Goal: Transaction & Acquisition: Purchase product/service

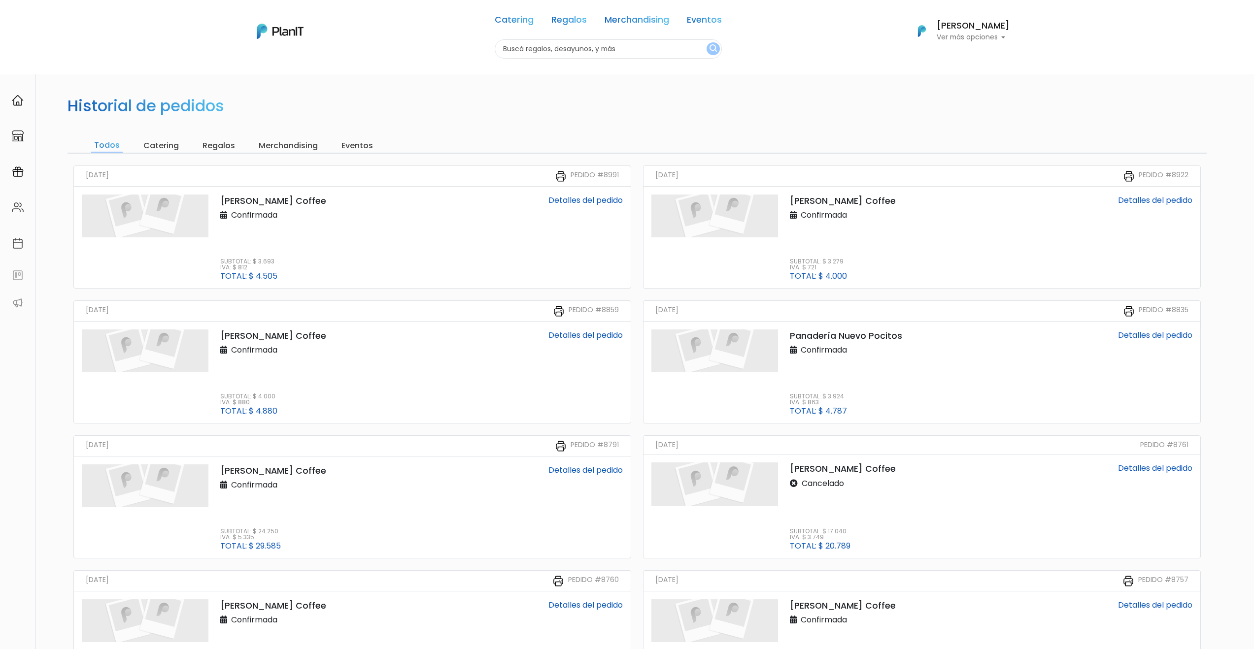
scroll to position [2, 0]
drag, startPoint x: 255, startPoint y: 28, endPoint x: 263, endPoint y: 29, distance: 7.5
click at [260, 29] on div "Catering Regalos Merchandising Eventos Catering Regalos Merchandising Eventos C…" at bounding box center [627, 31] width 788 height 55
click at [267, 29] on img at bounding box center [280, 31] width 47 height 15
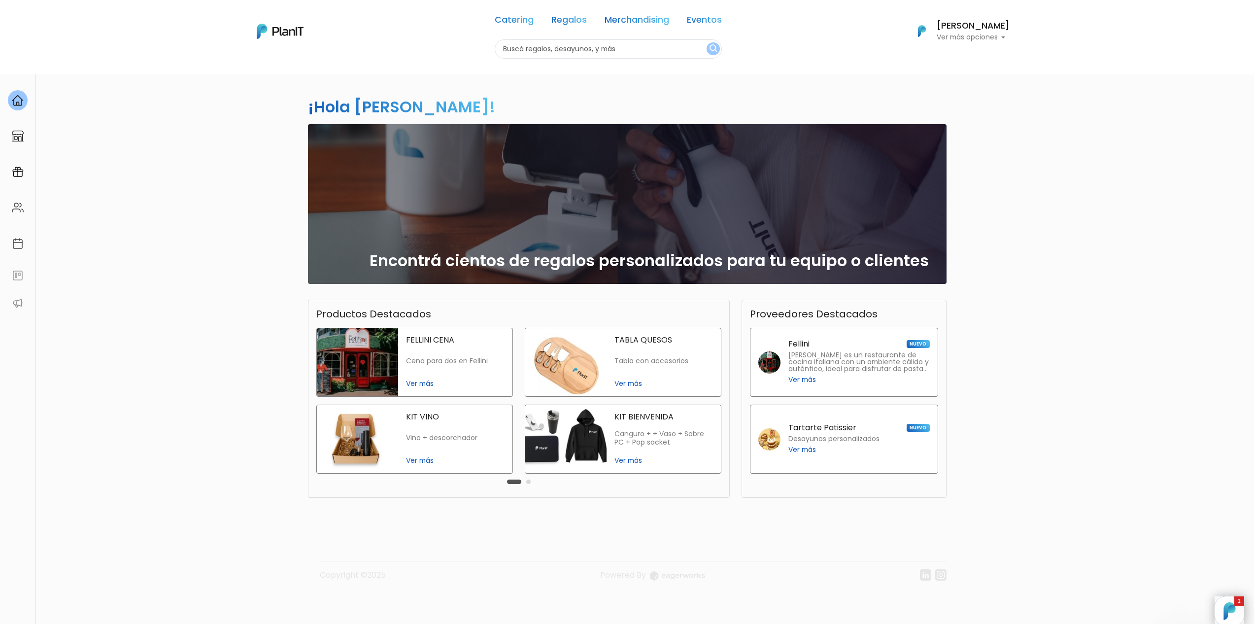
click at [974, 35] on p "Ver más opciones" at bounding box center [972, 37] width 73 height 7
click at [959, 59] on span "Mis Compras" at bounding box center [955, 58] width 51 height 11
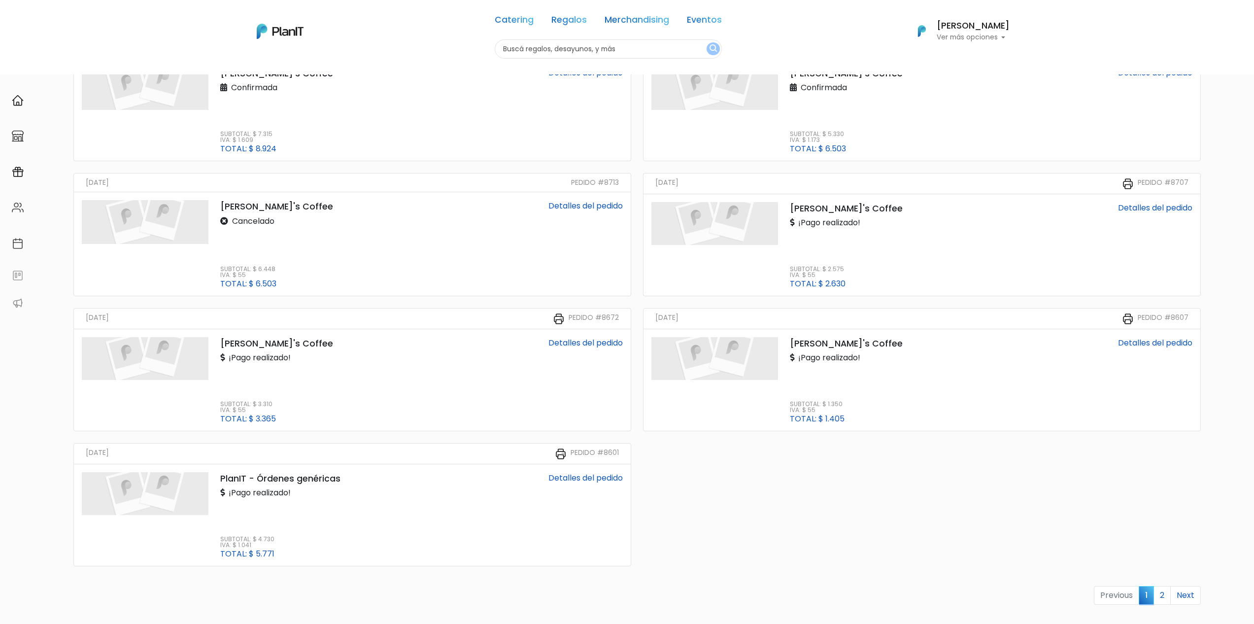
scroll to position [738, 0]
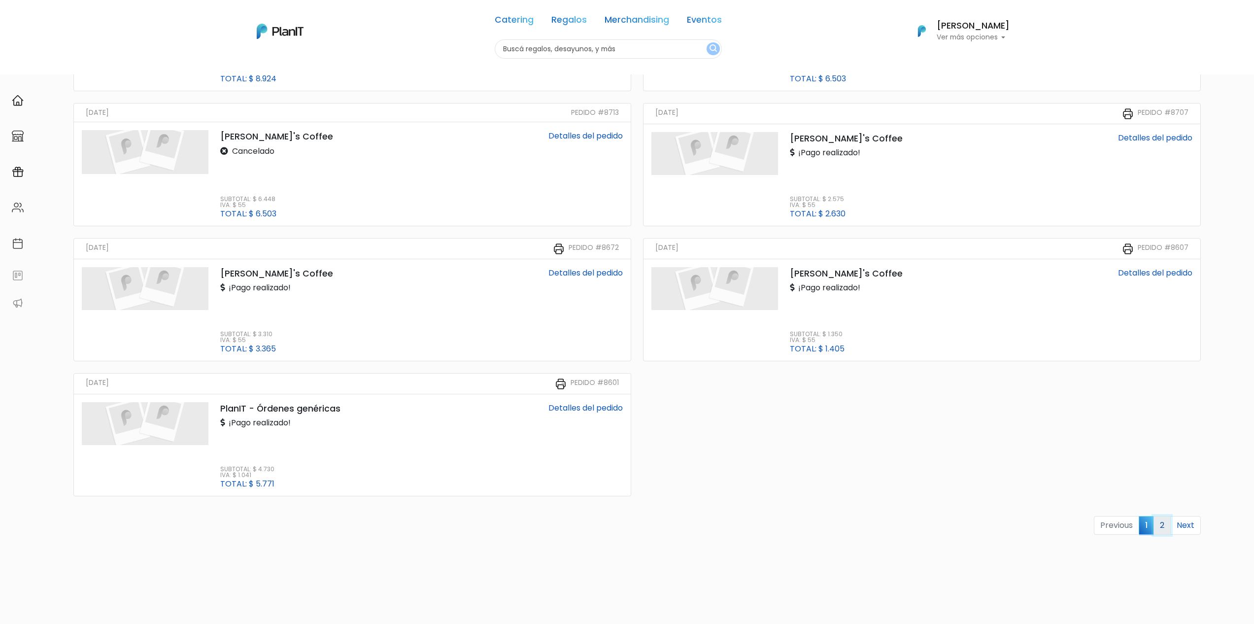
click at [1166, 529] on link "2" at bounding box center [1161, 525] width 17 height 19
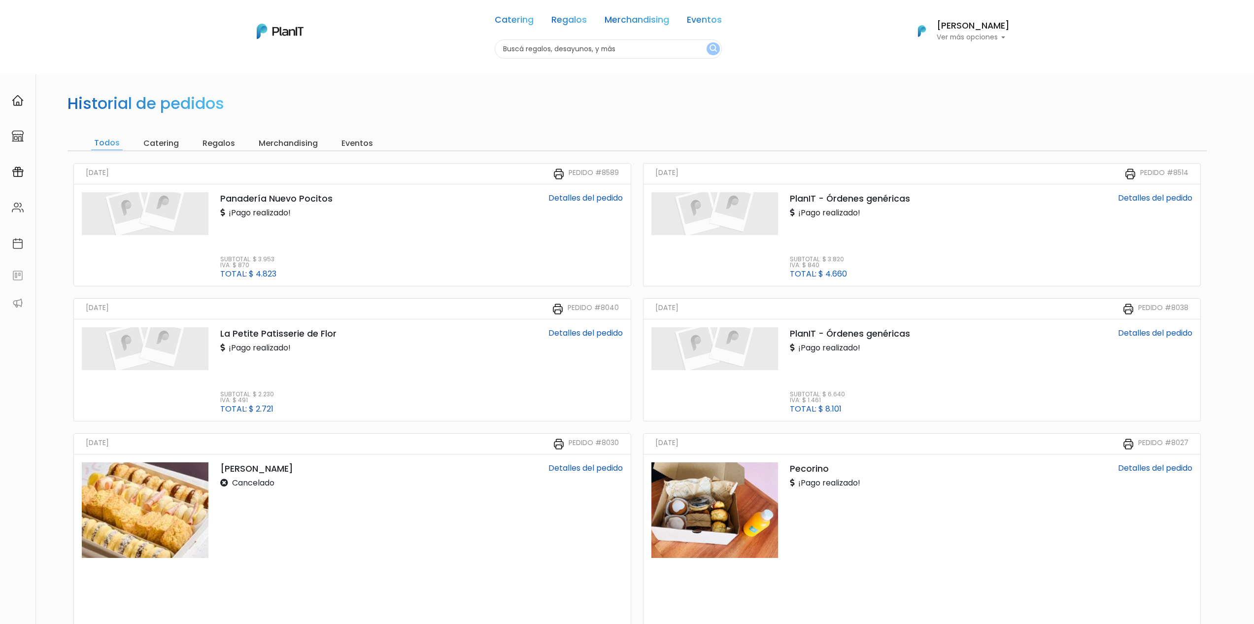
scroll to position [4, 0]
click at [164, 144] on input "Catering" at bounding box center [160, 143] width 41 height 14
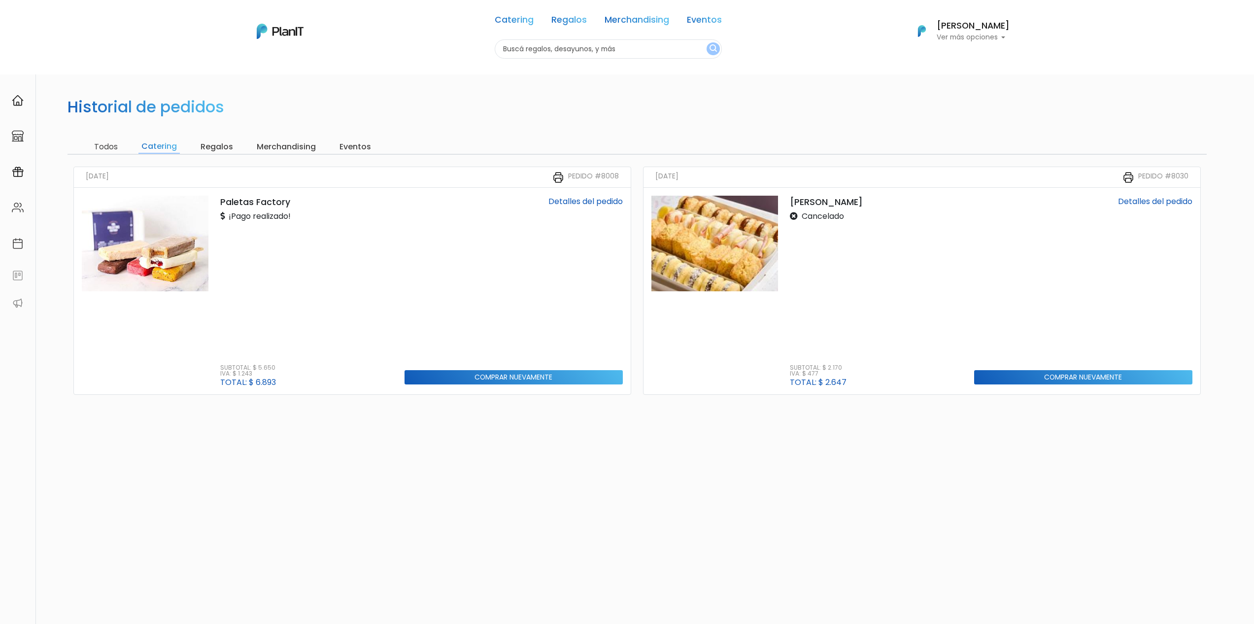
click at [153, 214] on img at bounding box center [145, 244] width 127 height 96
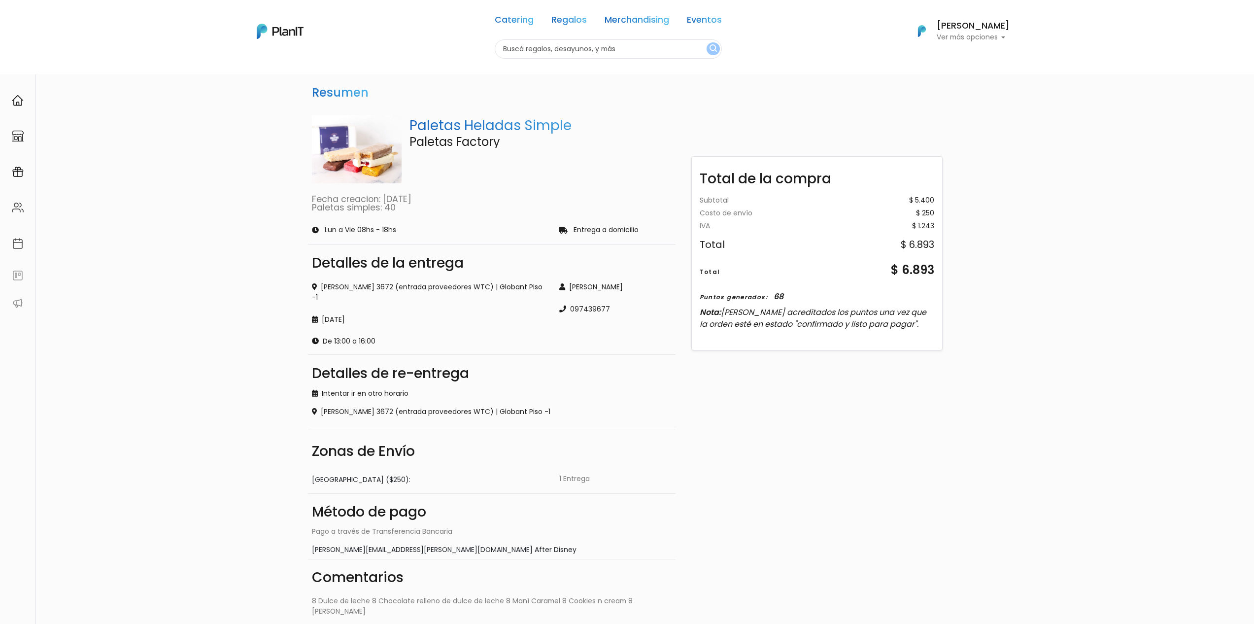
click at [623, 49] on input "text" at bounding box center [608, 48] width 227 height 19
type input "paletas factory"
click at [706, 42] on button "submit" at bounding box center [712, 48] width 13 height 13
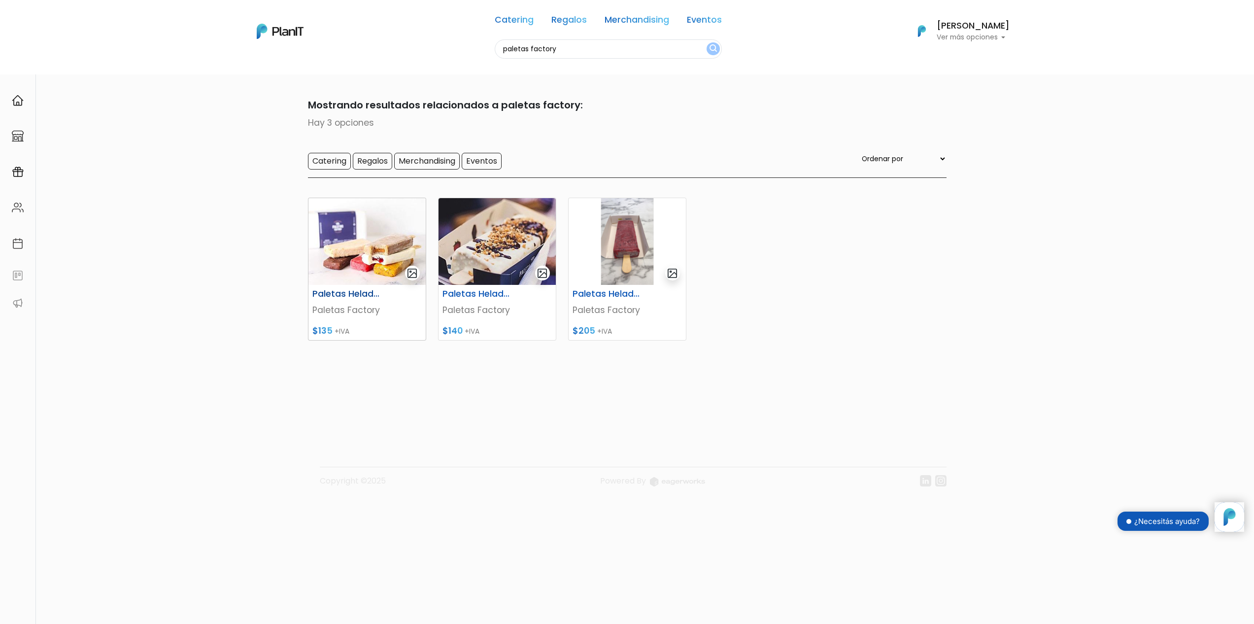
click at [367, 283] on img at bounding box center [366, 241] width 117 height 87
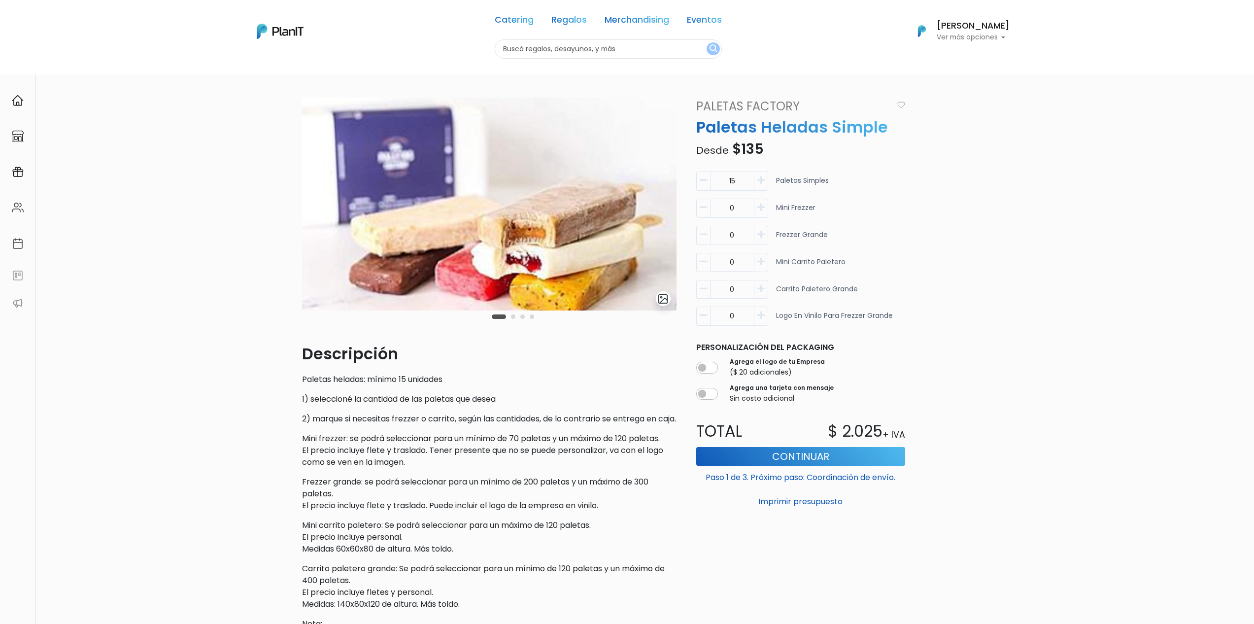
drag, startPoint x: 569, startPoint y: 46, endPoint x: 577, endPoint y: 48, distance: 8.1
click at [569, 46] on input "text" at bounding box center [608, 48] width 227 height 19
type input "pizza"
click at [706, 42] on button "submit" at bounding box center [712, 48] width 13 height 13
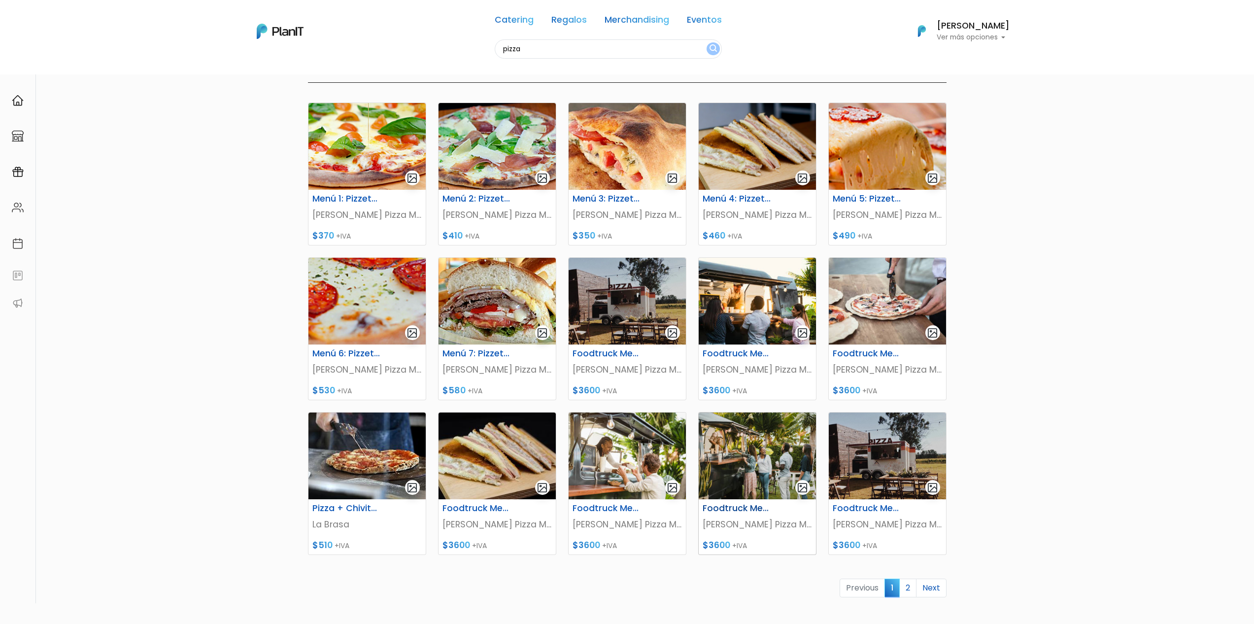
scroll to position [106, 0]
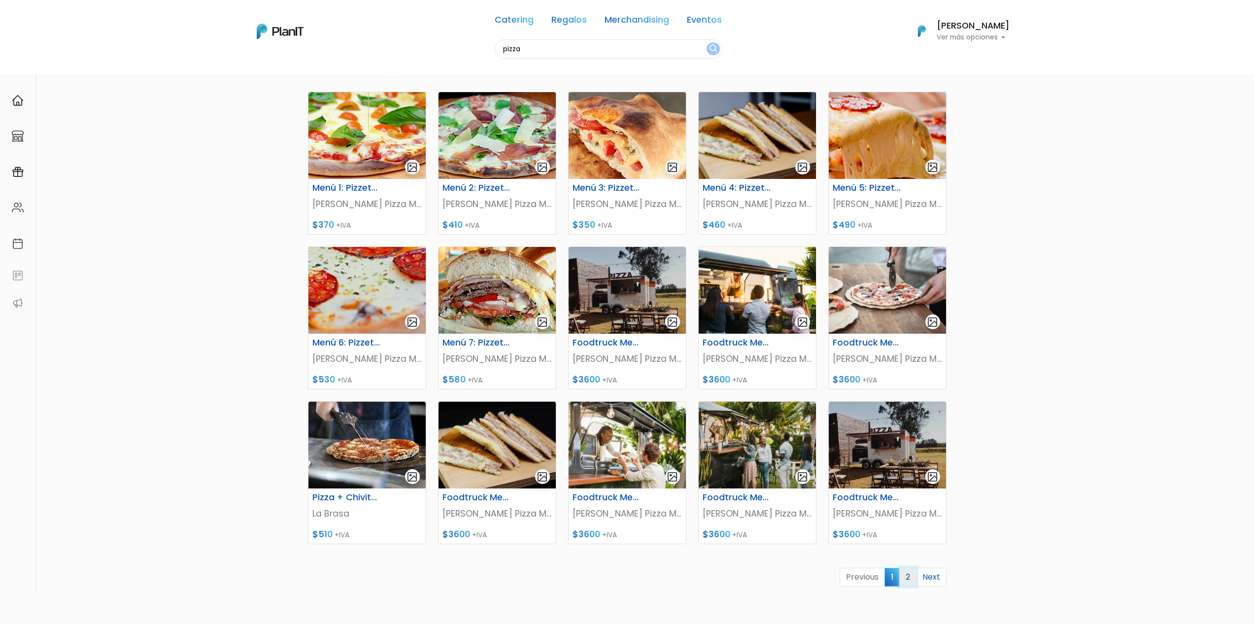
click at [908, 573] on link "2" at bounding box center [907, 576] width 17 height 19
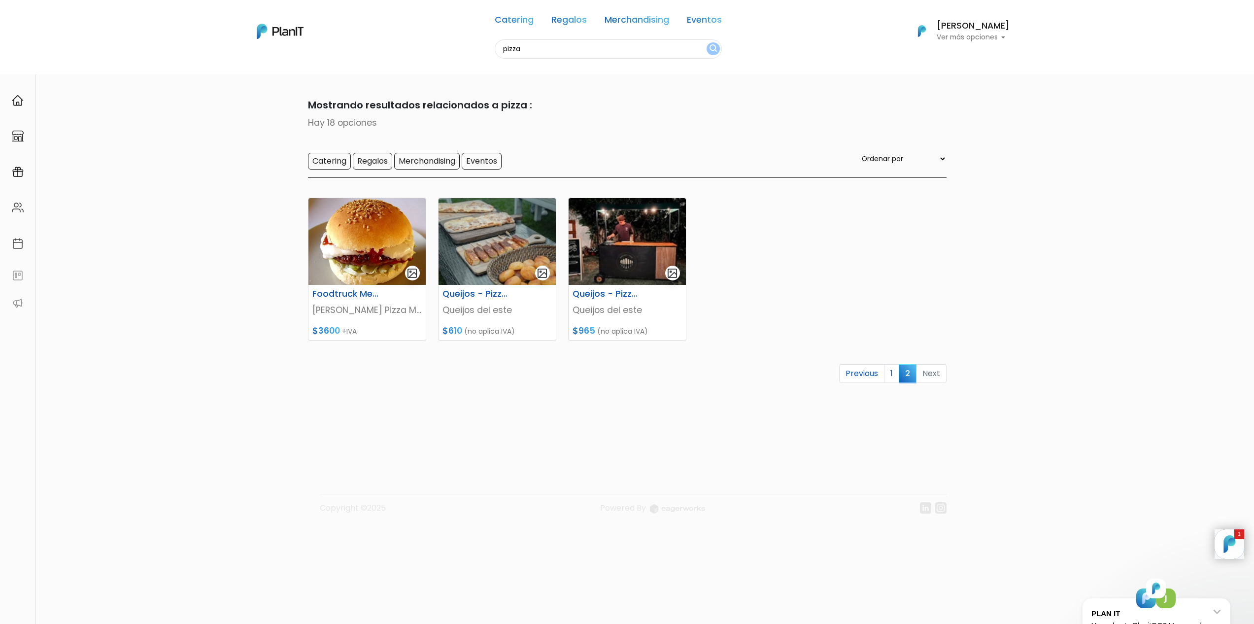
click at [613, 43] on input "pizza" at bounding box center [608, 48] width 227 height 19
drag, startPoint x: 638, startPoint y: 47, endPoint x: 315, endPoint y: 11, distance: 324.6
click at [315, 11] on div "Catering Regalos Merchandising Eventos pizza Catering Regalos Merchandising Eve…" at bounding box center [627, 31] width 788 height 55
type input "regalos cor"
click at [706, 42] on button "submit" at bounding box center [712, 48] width 13 height 13
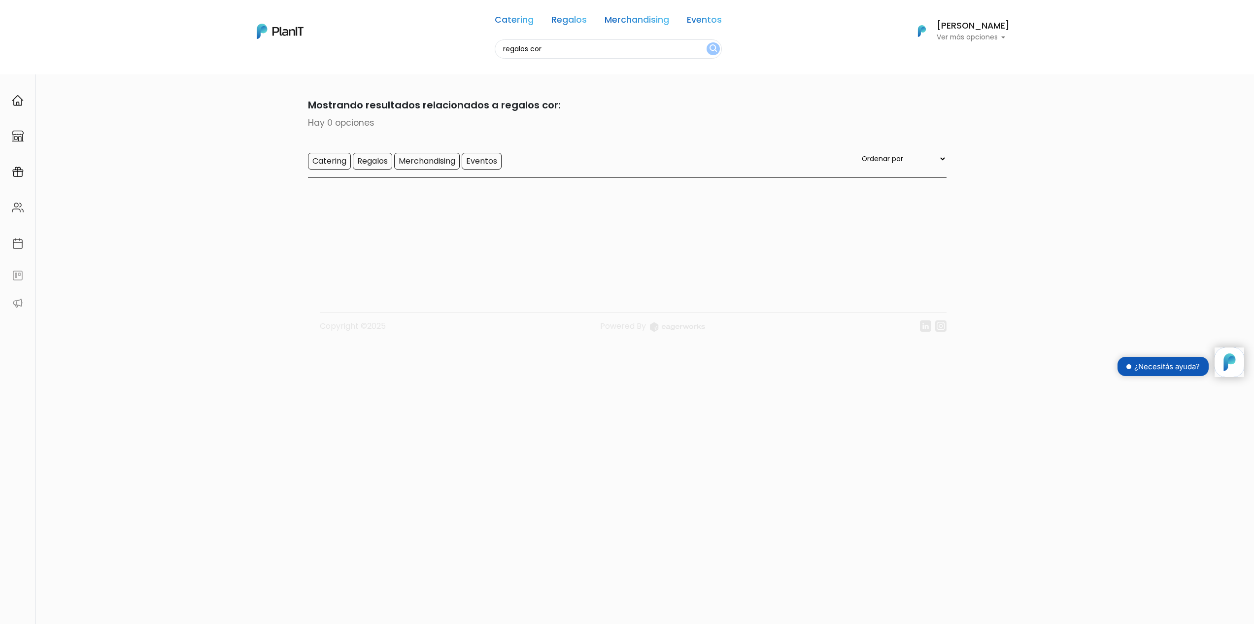
click at [611, 55] on input "regalos cor" at bounding box center [608, 48] width 227 height 19
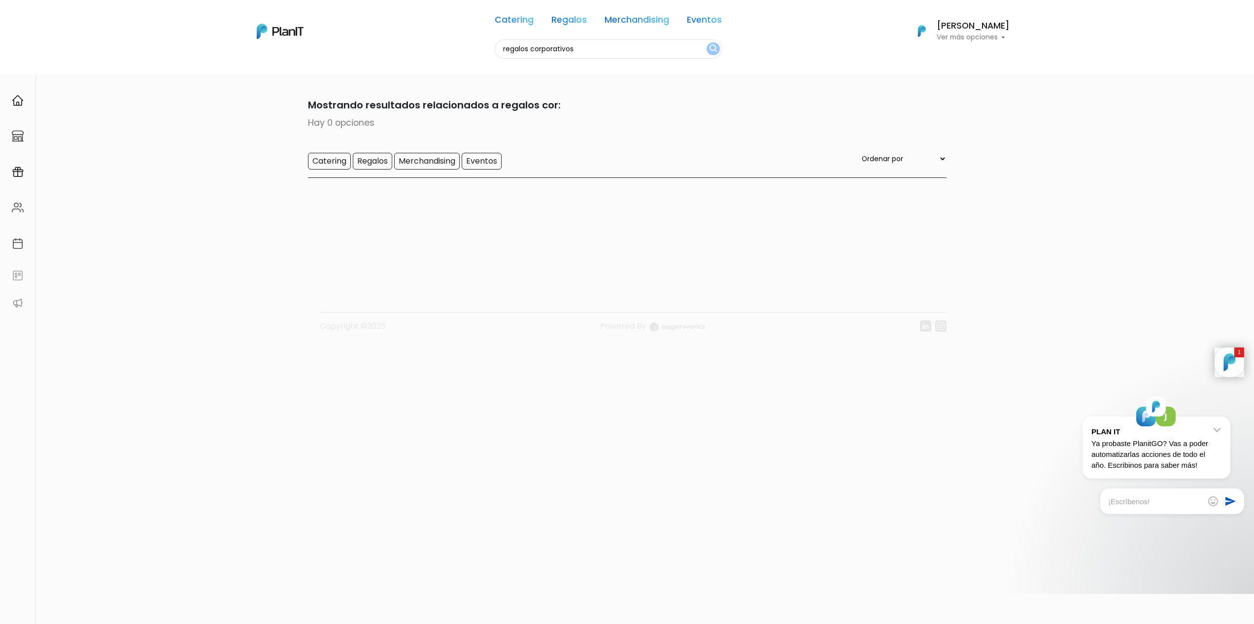
type input "regalos corporativos"
click at [706, 42] on button "submit" at bounding box center [712, 48] width 13 height 13
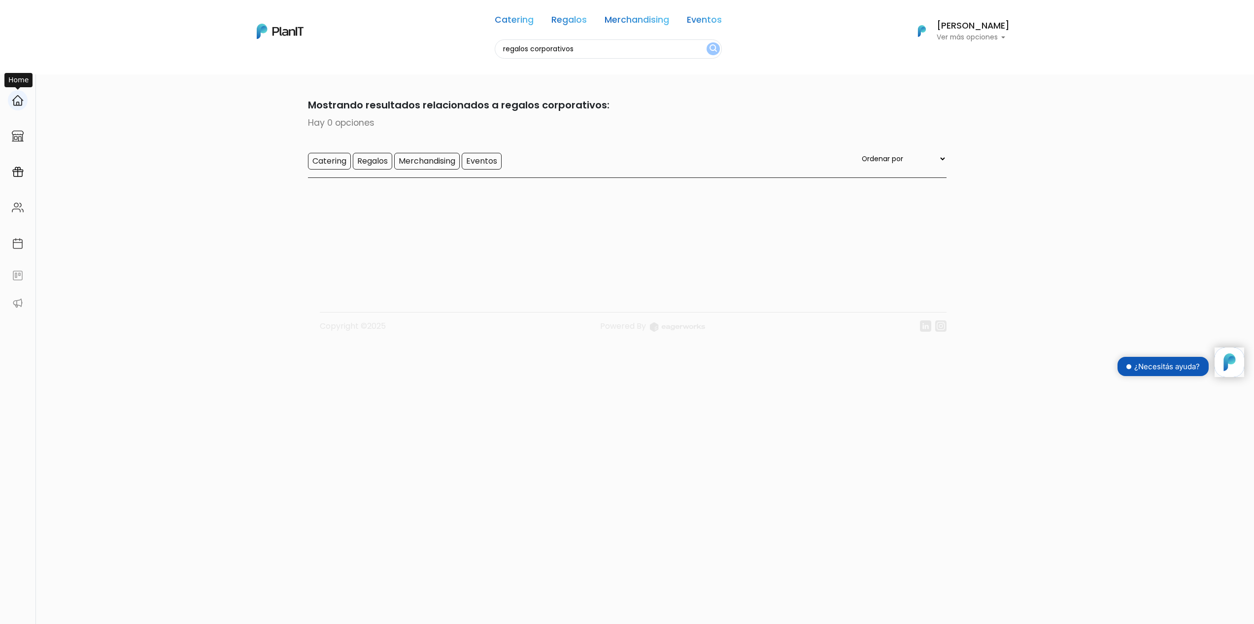
click at [15, 103] on img at bounding box center [18, 101] width 12 height 12
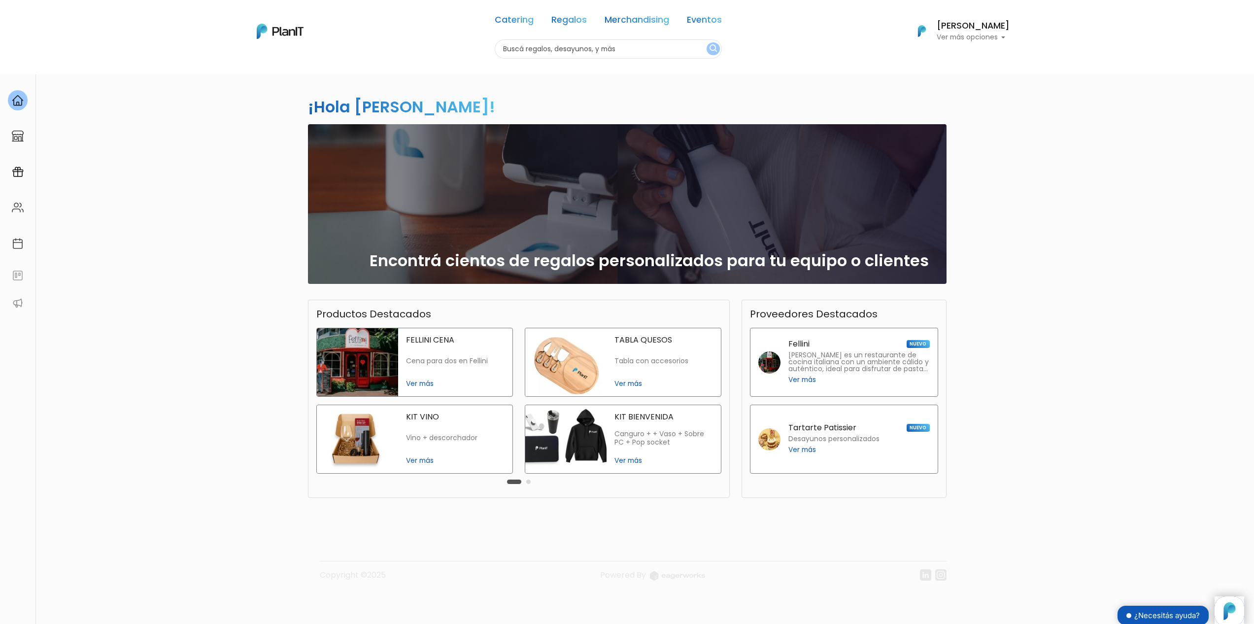
click at [641, 440] on p "Canguro + + Vaso + Sobre PC + Pop socket" at bounding box center [663, 438] width 99 height 17
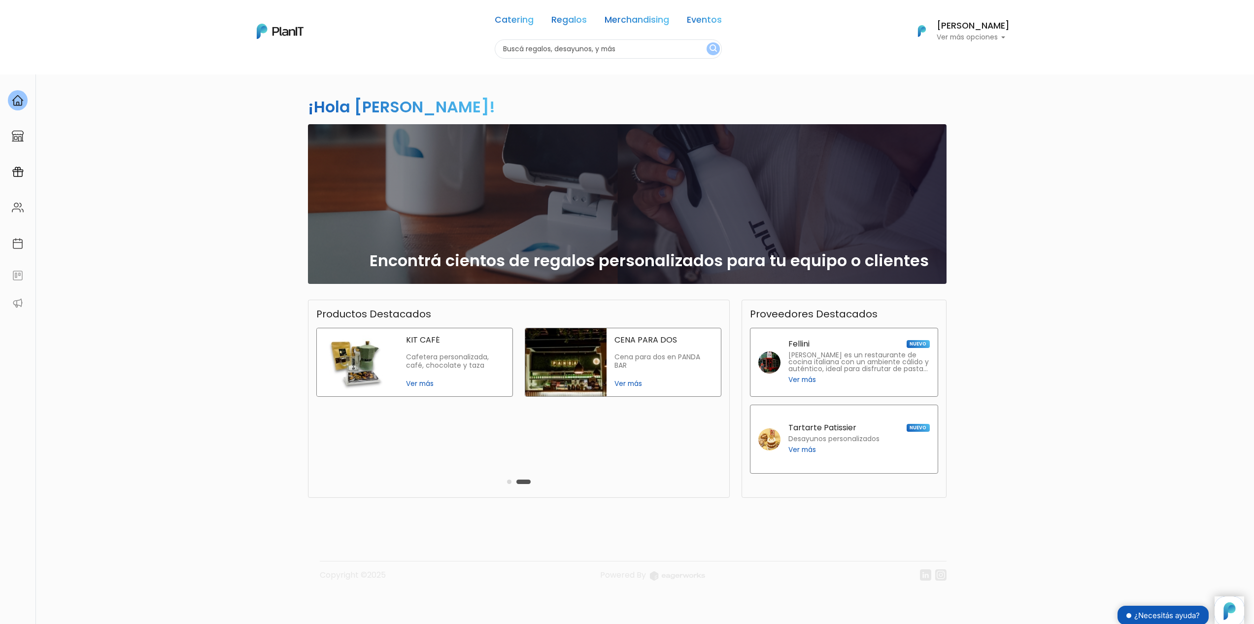
click at [509, 482] on button "Carousel Page 1" at bounding box center [509, 481] width 4 height 4
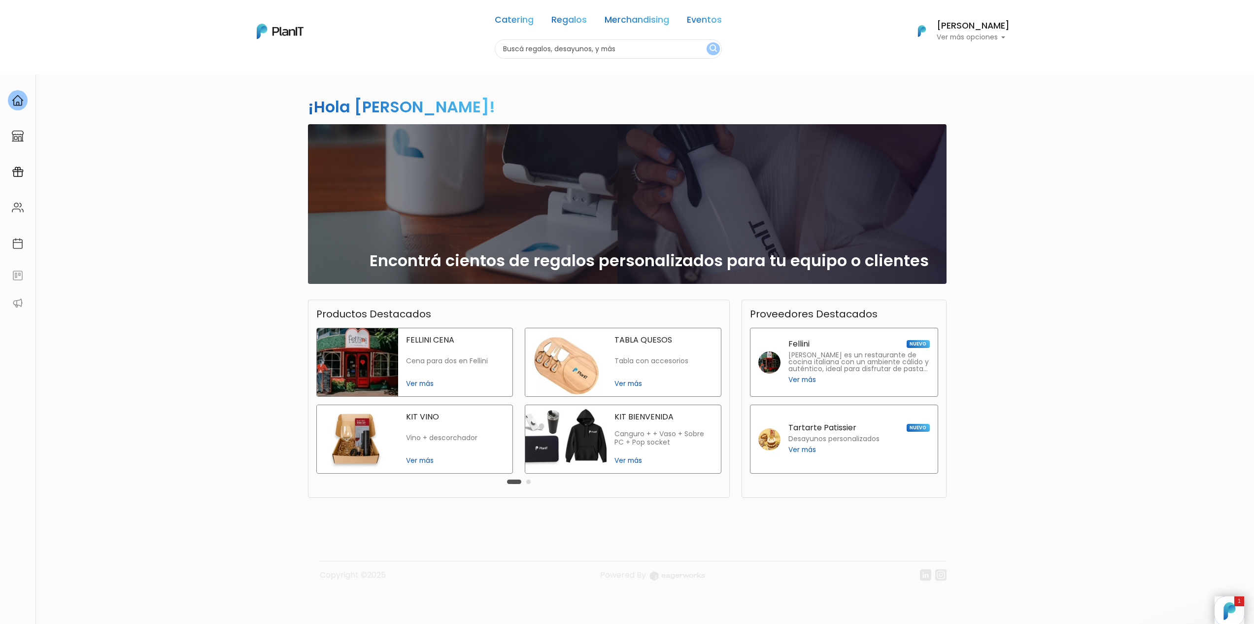
click at [573, 432] on img at bounding box center [565, 439] width 81 height 68
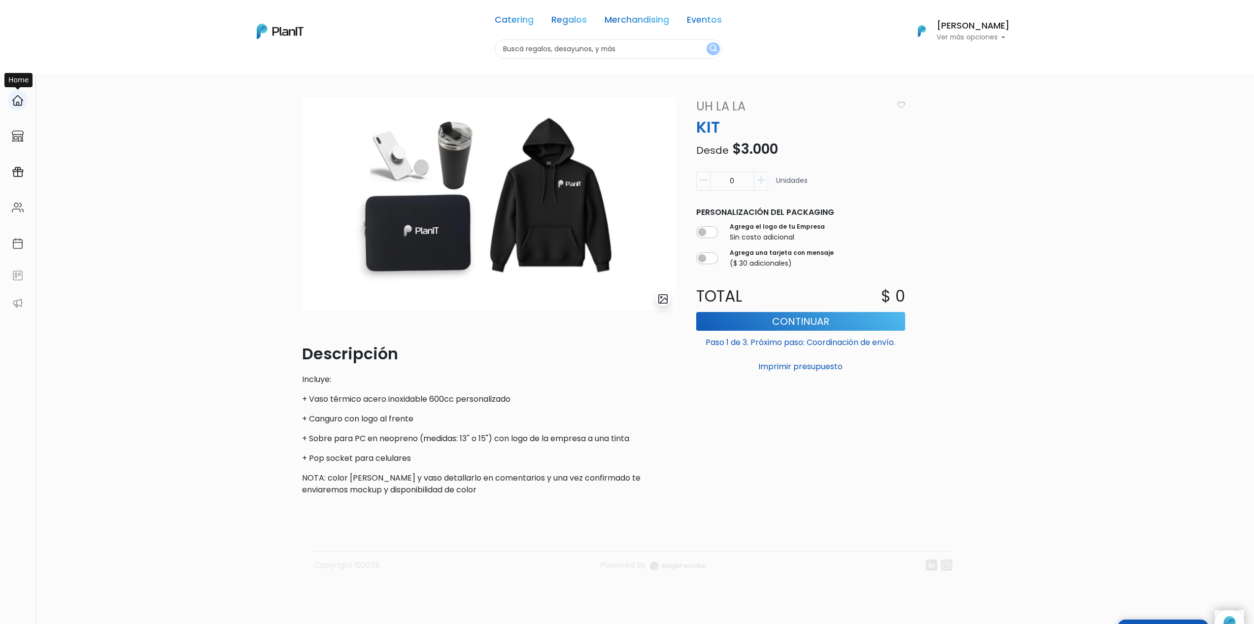
click at [17, 104] on img at bounding box center [18, 101] width 12 height 12
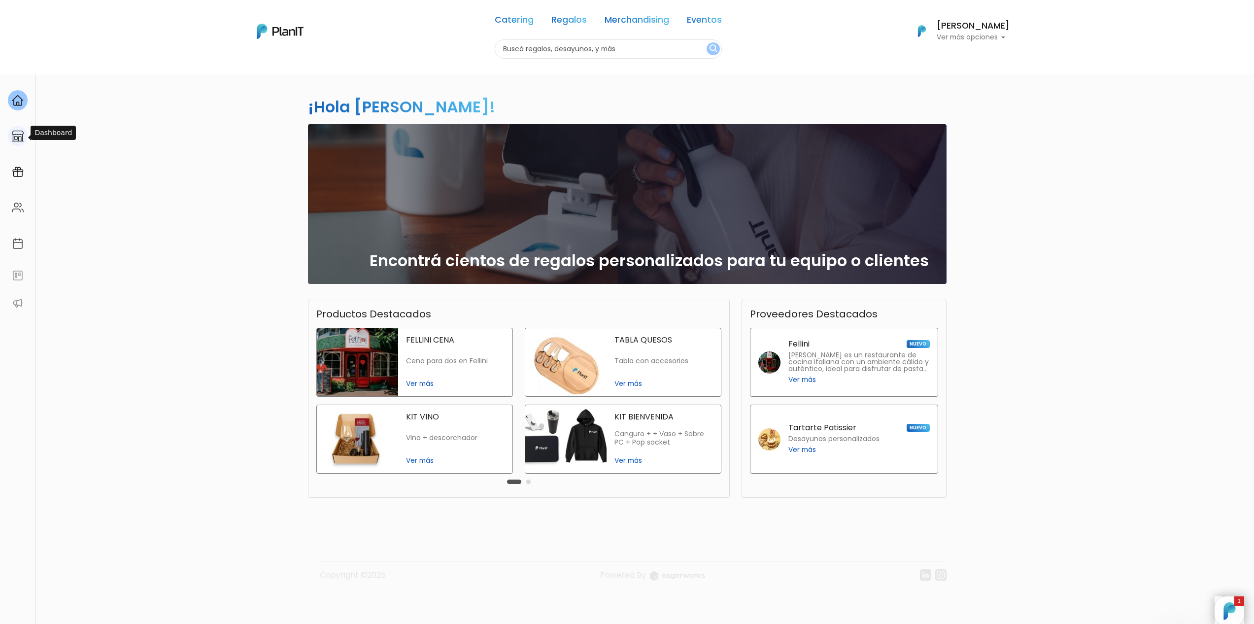
click at [18, 139] on img at bounding box center [18, 136] width 12 height 12
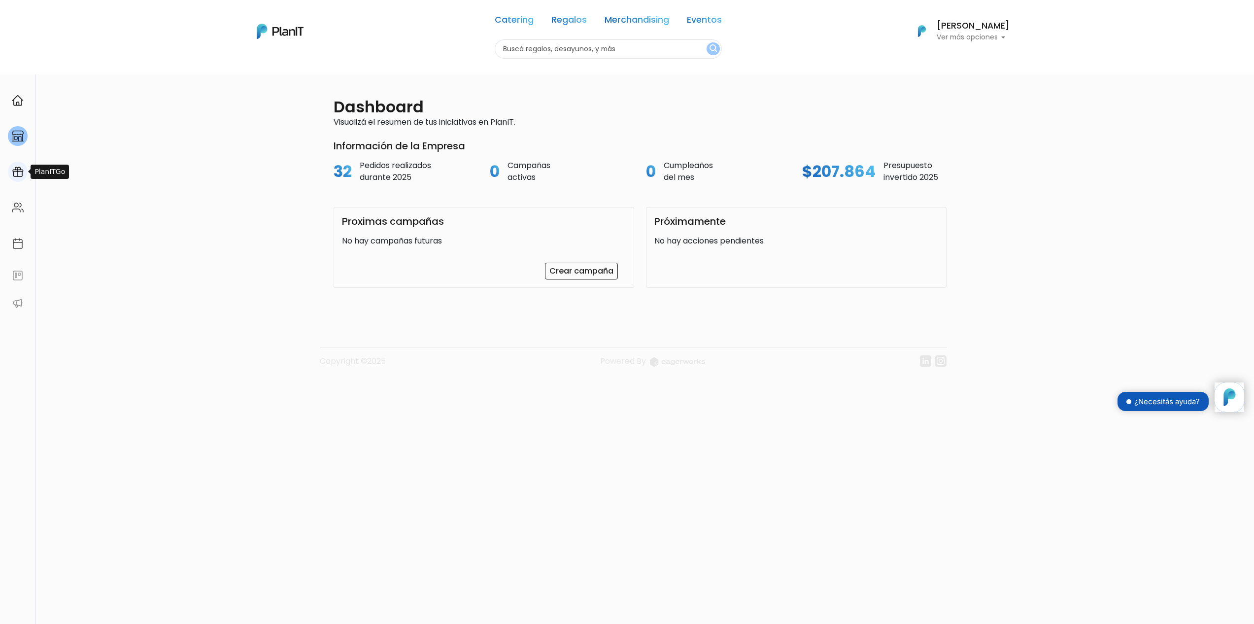
click at [22, 167] on img at bounding box center [18, 172] width 12 height 12
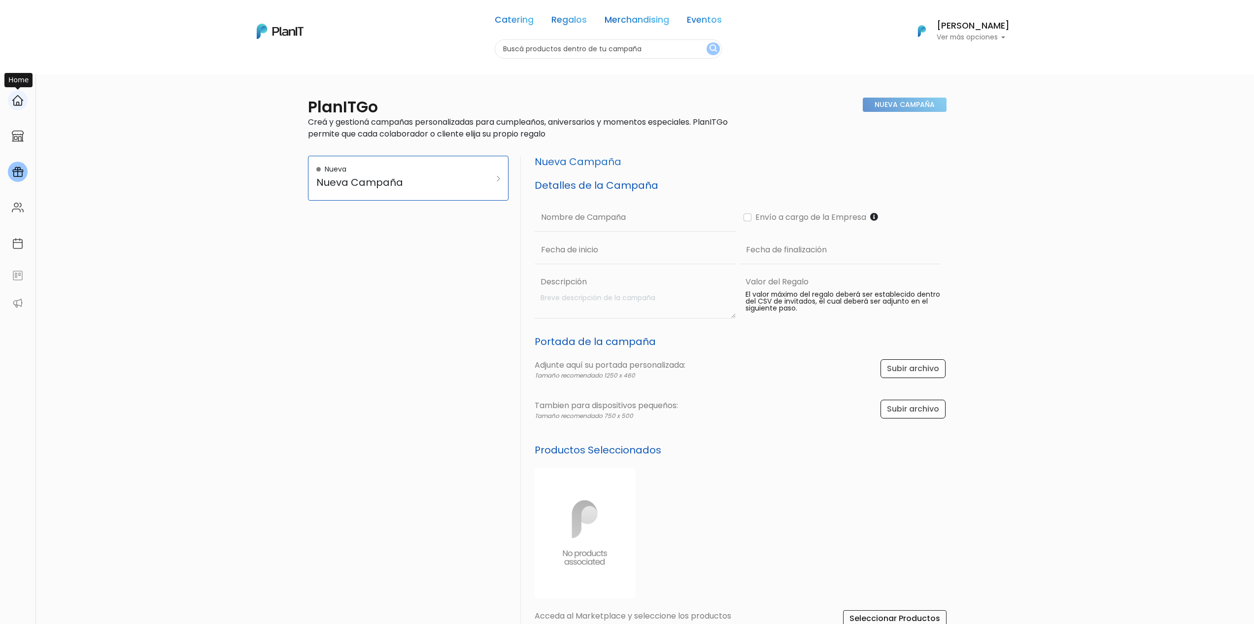
click at [16, 103] on img at bounding box center [18, 101] width 12 height 12
